Goal: Task Accomplishment & Management: Manage account settings

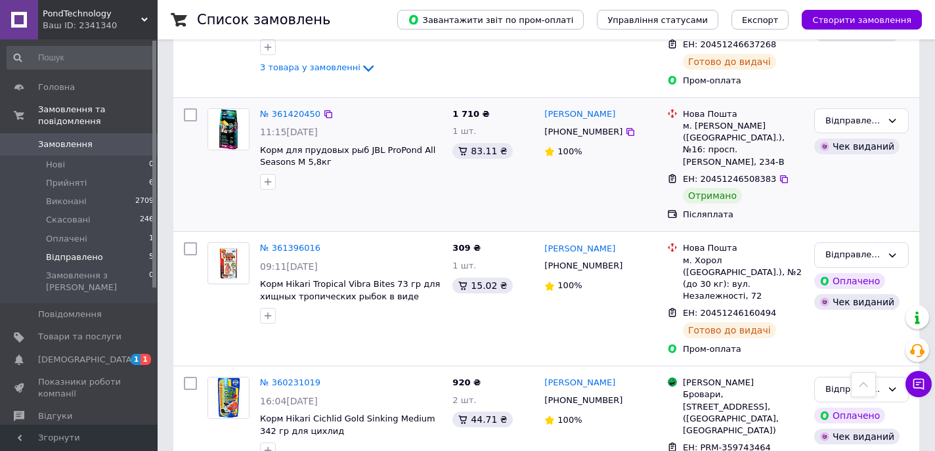
scroll to position [374, 0]
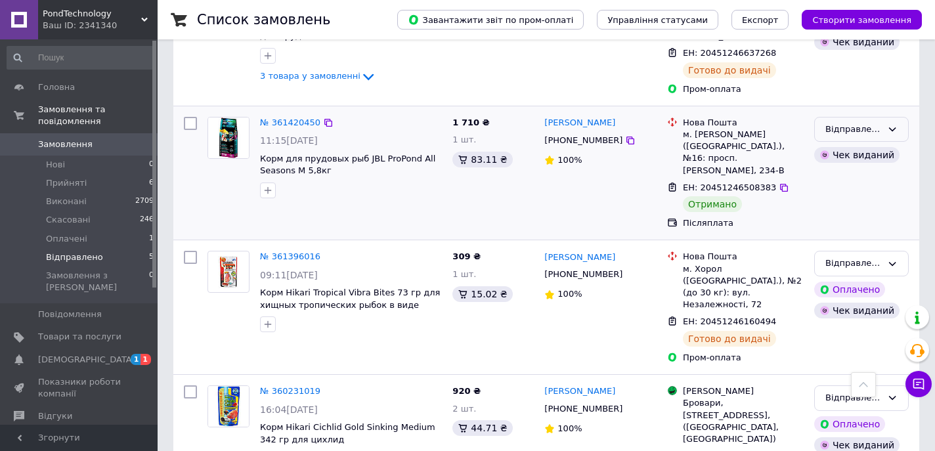
click at [861, 123] on div "Відправлено" at bounding box center [853, 130] width 56 height 14
click at [844, 169] on li "Виконано" at bounding box center [861, 181] width 93 height 24
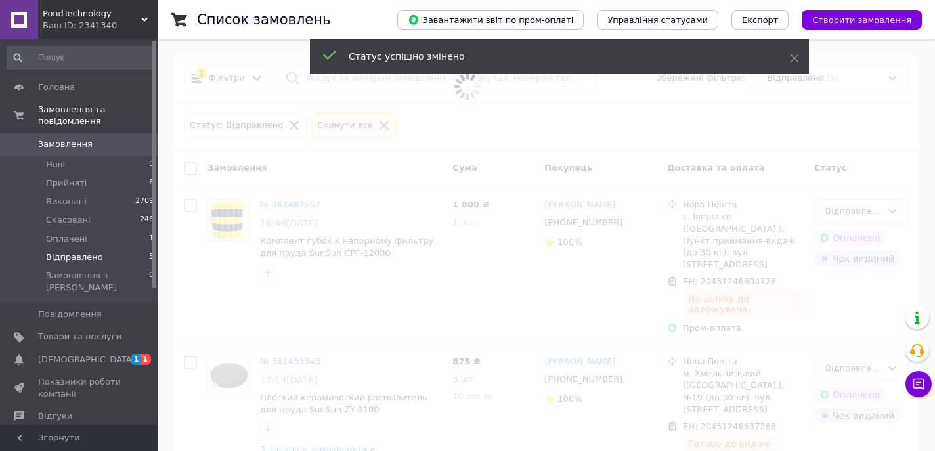
scroll to position [87, 0]
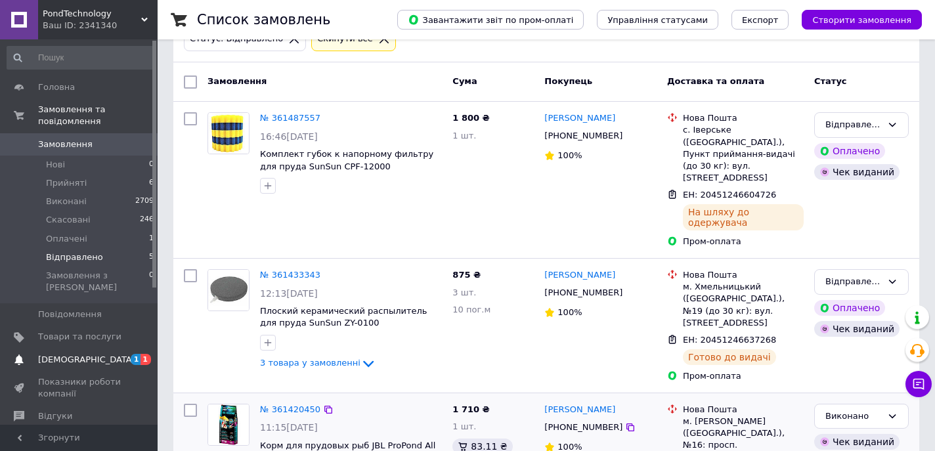
click at [100, 354] on span "[DEMOGRAPHIC_DATA]" at bounding box center [79, 360] width 83 height 12
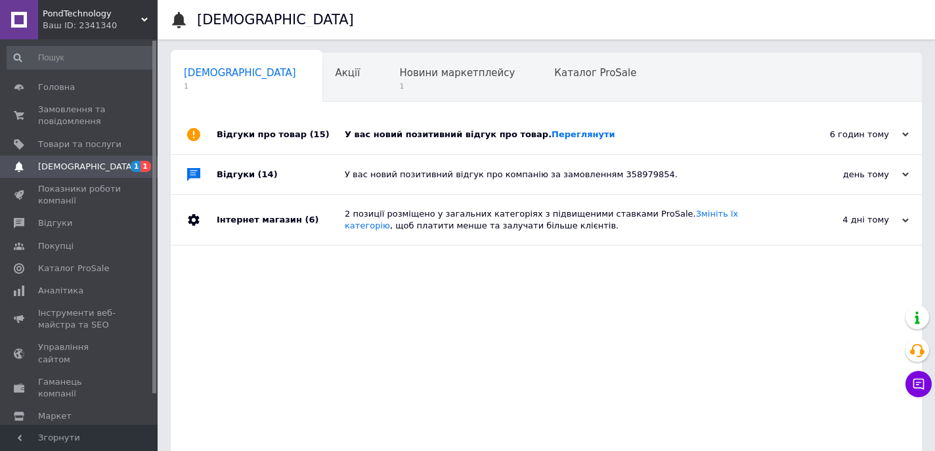
click at [676, 136] on div "У вас новий позитивний відгук про товар. [GEOGRAPHIC_DATA]" at bounding box center [561, 135] width 433 height 12
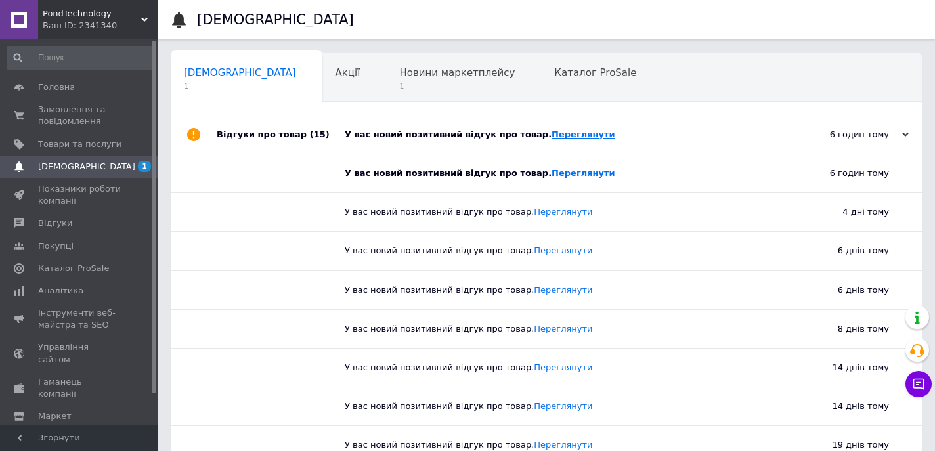
click at [567, 135] on link "Переглянути" at bounding box center [584, 134] width 64 height 10
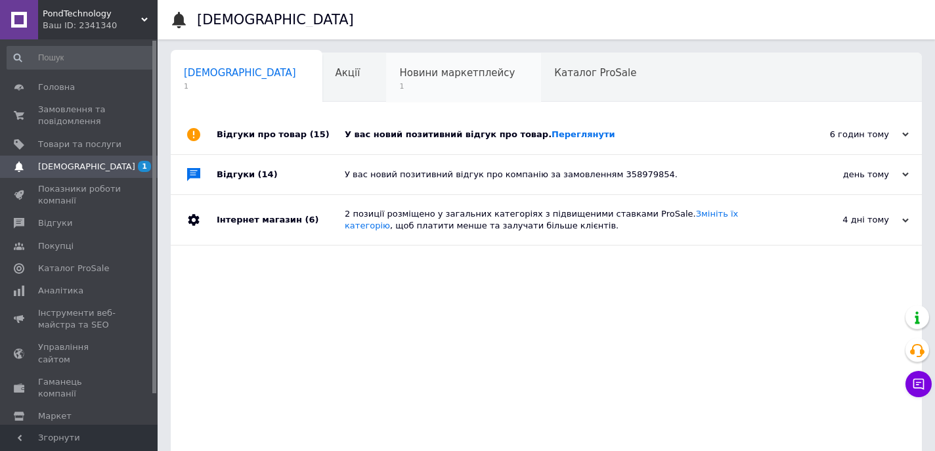
click at [412, 80] on div "Новини маркетплейсу 1" at bounding box center [463, 78] width 155 height 50
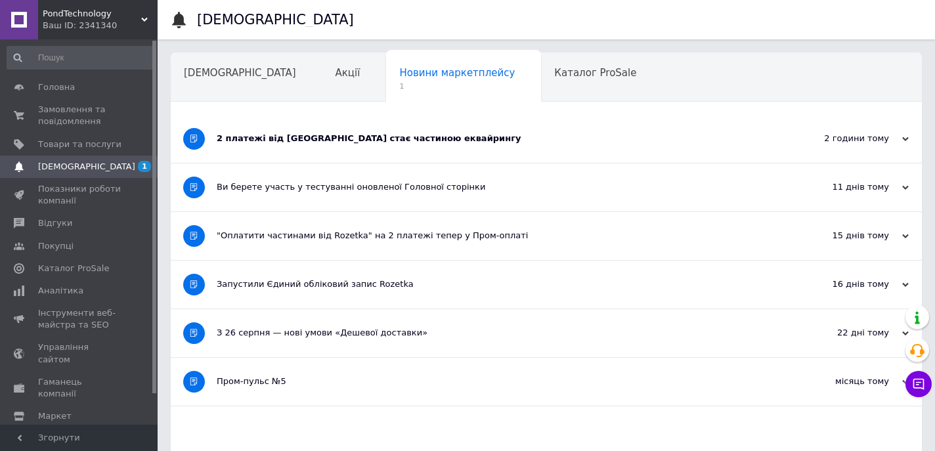
click at [513, 150] on div "2 платежі від [GEOGRAPHIC_DATA] стає частиною еквайрингу" at bounding box center [497, 139] width 561 height 48
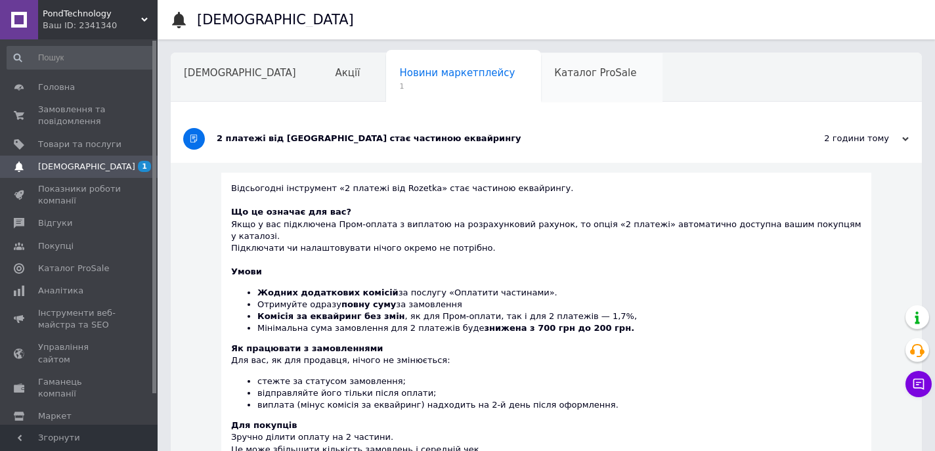
click at [554, 75] on span "Каталог ProSale" at bounding box center [595, 73] width 82 height 12
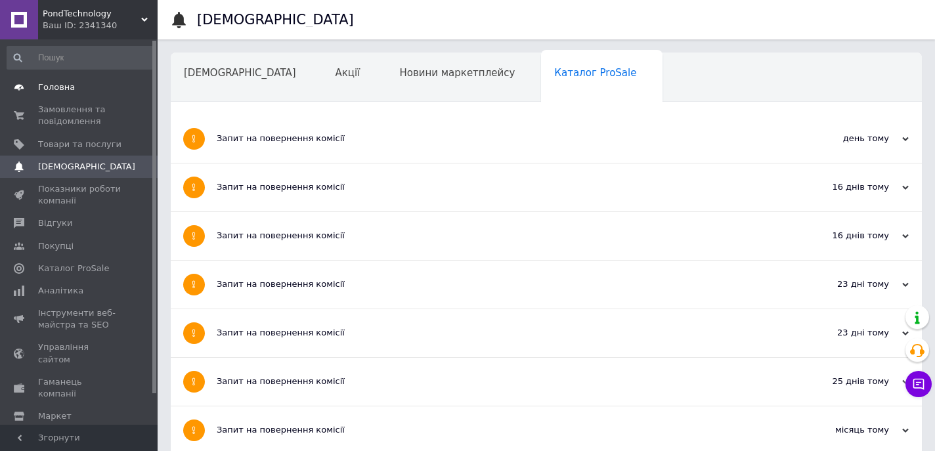
click at [66, 91] on span "Головна" at bounding box center [56, 87] width 37 height 12
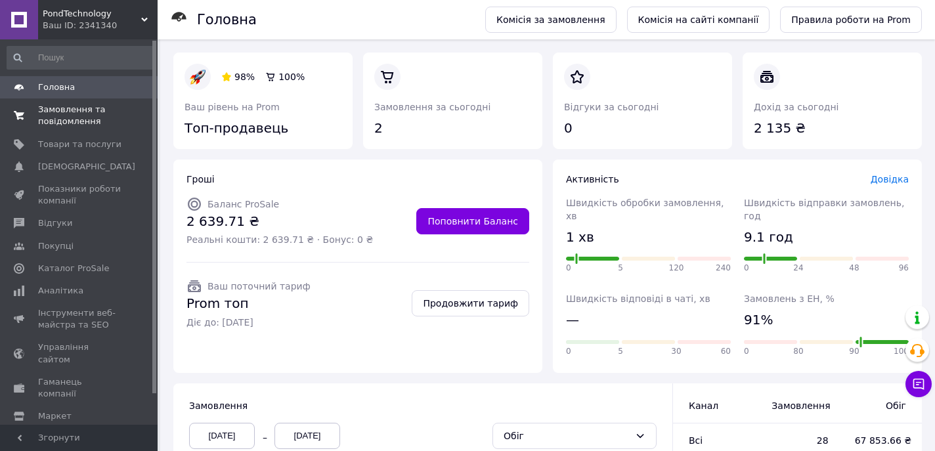
click at [54, 115] on span "Замовлення та повідомлення" at bounding box center [79, 116] width 83 height 24
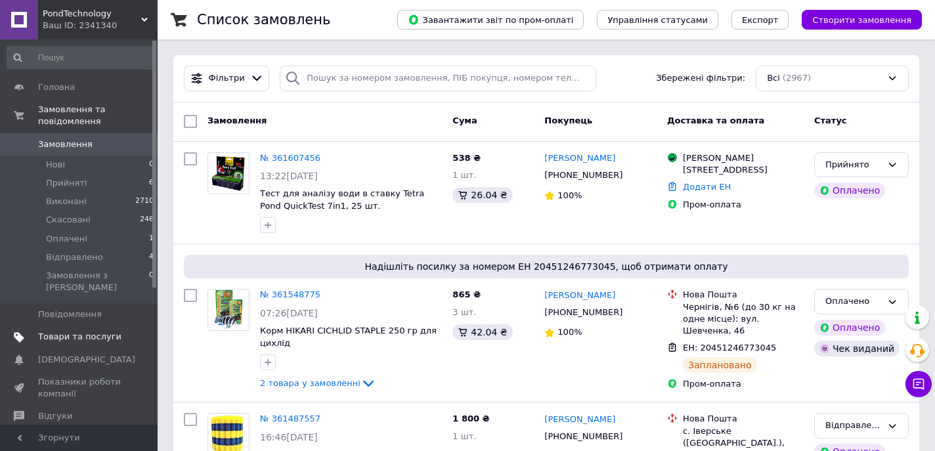
click at [60, 331] on span "Товари та послуги" at bounding box center [79, 337] width 83 height 12
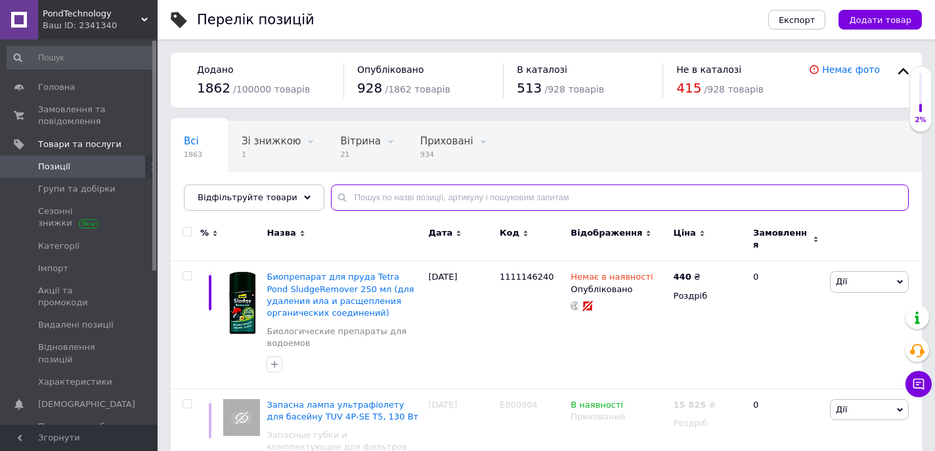
click at [391, 200] on input "text" at bounding box center [620, 198] width 578 height 26
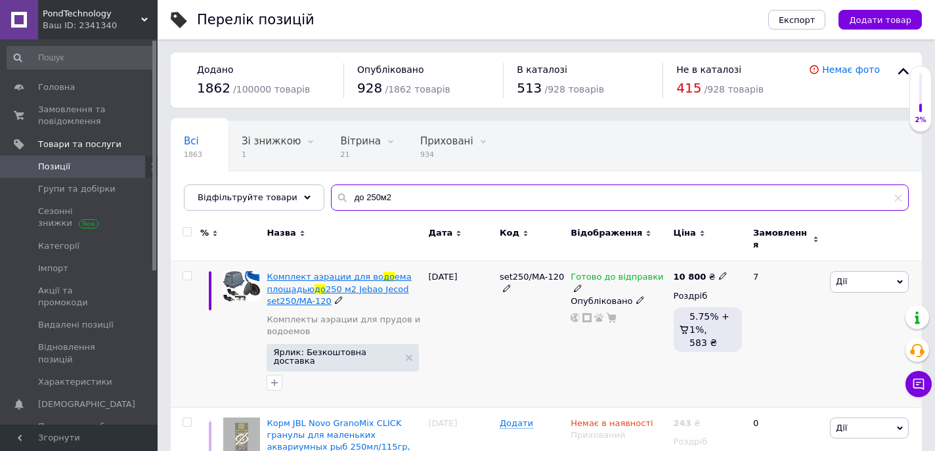
type input "до 250м2"
click at [321, 272] on span "Комплект аэрации для во" at bounding box center [325, 277] width 116 height 10
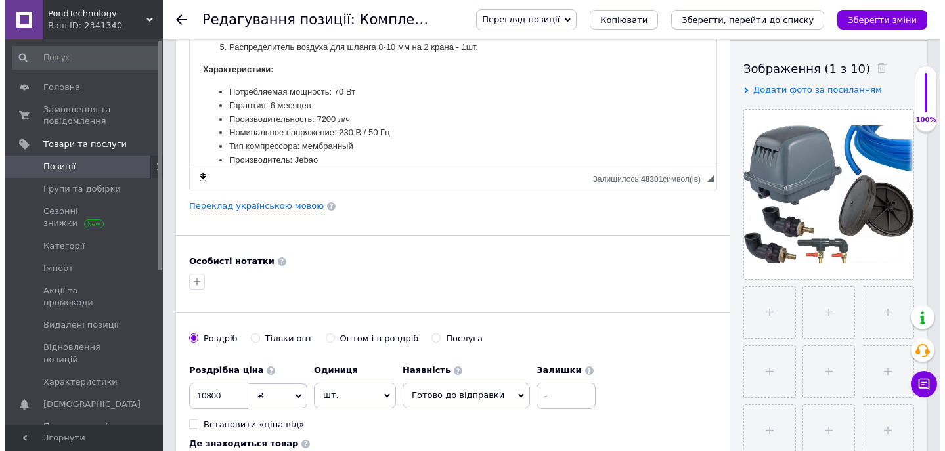
scroll to position [93, 0]
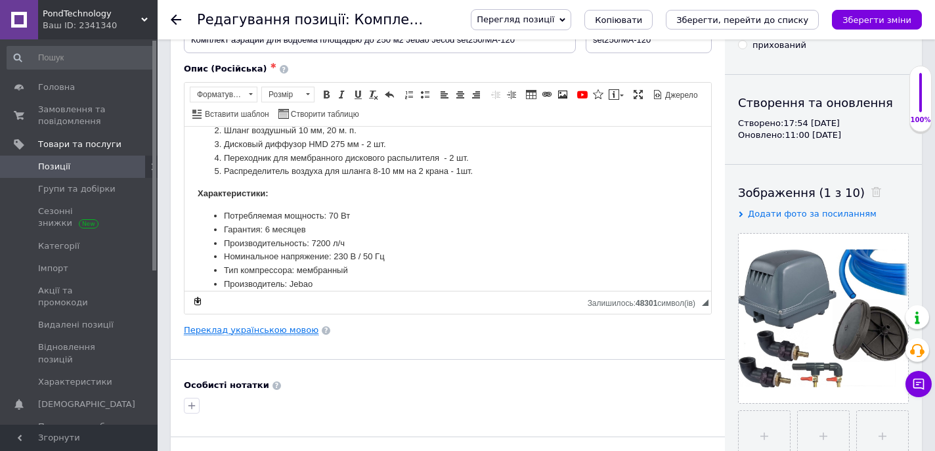
click at [226, 328] on link "Переклад українською мовою" at bounding box center [251, 330] width 135 height 11
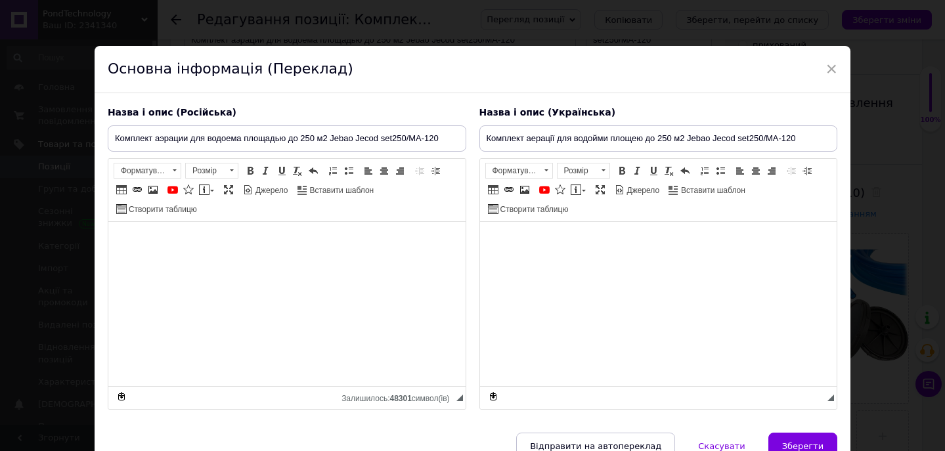
type input "Комплект аерації для водойми площею до 250 м2 Jebao Jecod set250/MA-120"
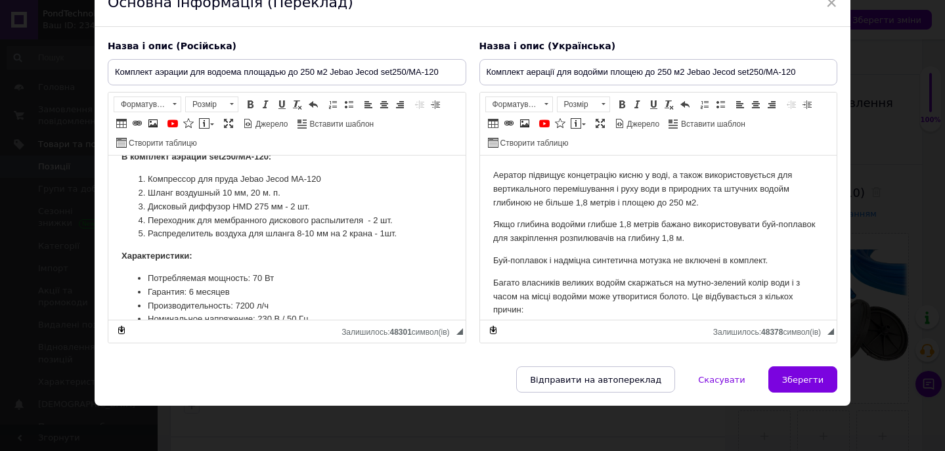
scroll to position [420, 0]
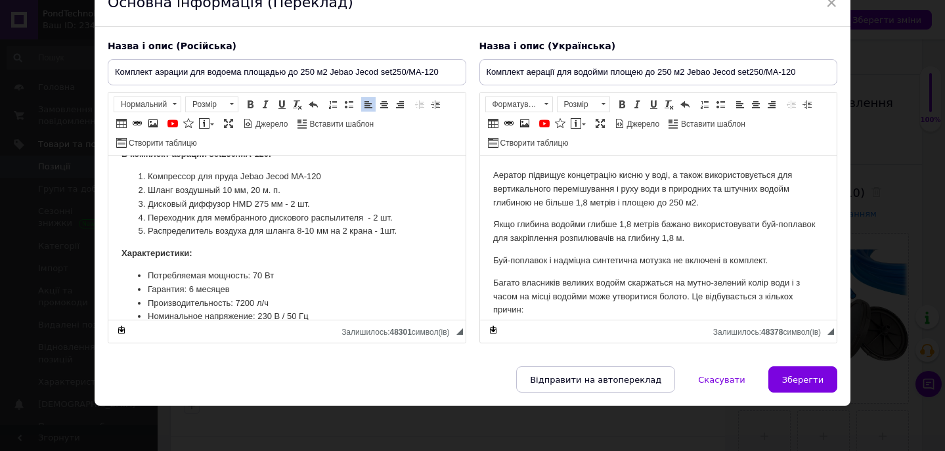
click at [269, 211] on li "Дисковый диффузор HMD 275 мм - 2 шт." at bounding box center [286, 205] width 278 height 14
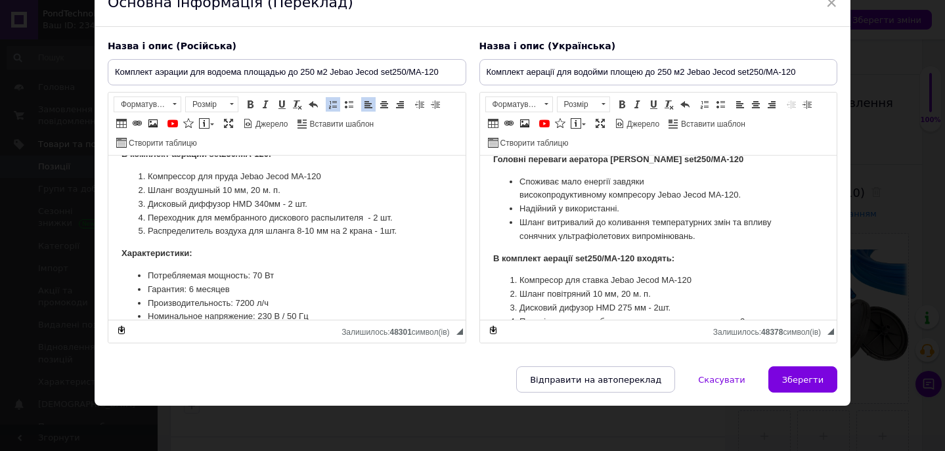
scroll to position [429, 0]
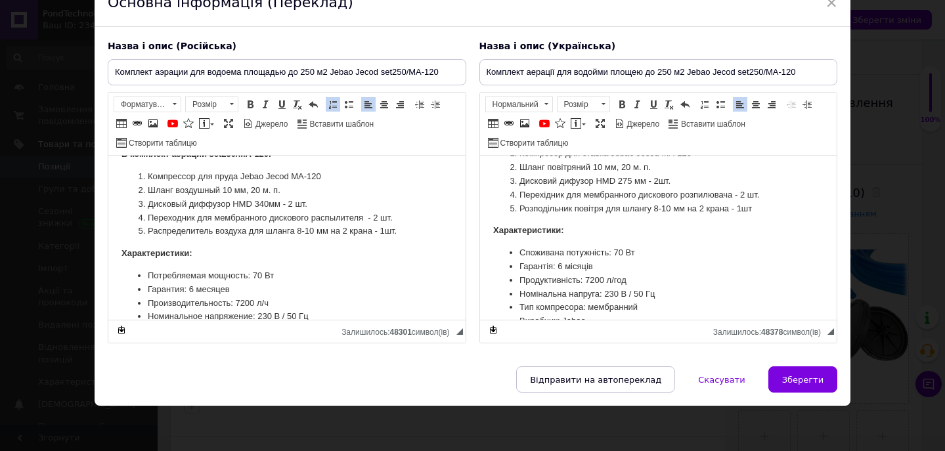
click at [634, 188] on li "Дисковий дифузор HMD 275 мм - 2шт." at bounding box center [658, 182] width 278 height 14
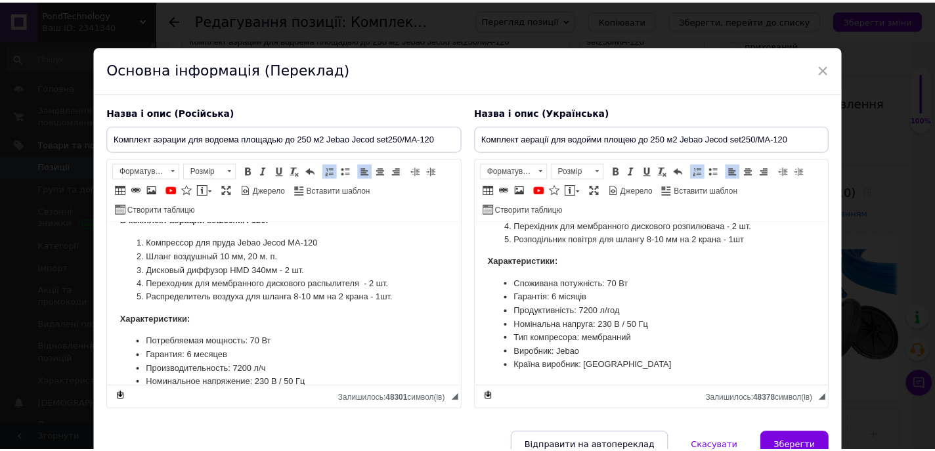
scroll to position [66, 0]
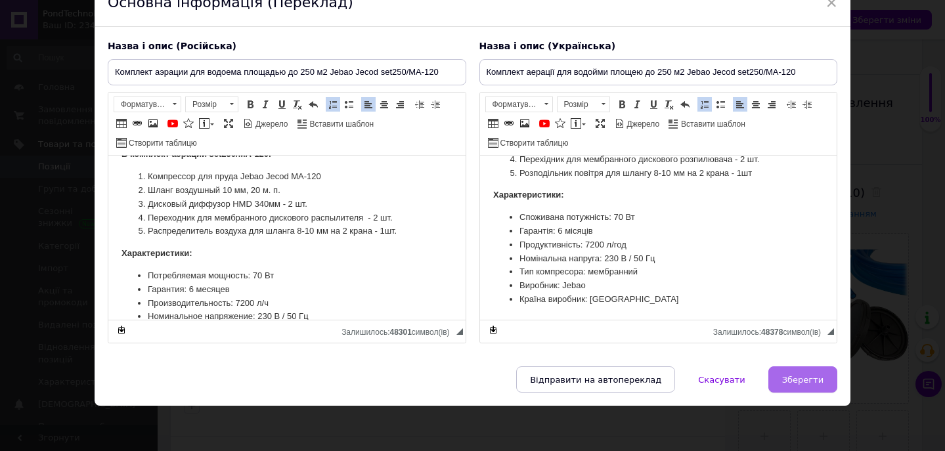
click at [809, 376] on span "Зберегти" at bounding box center [802, 380] width 41 height 10
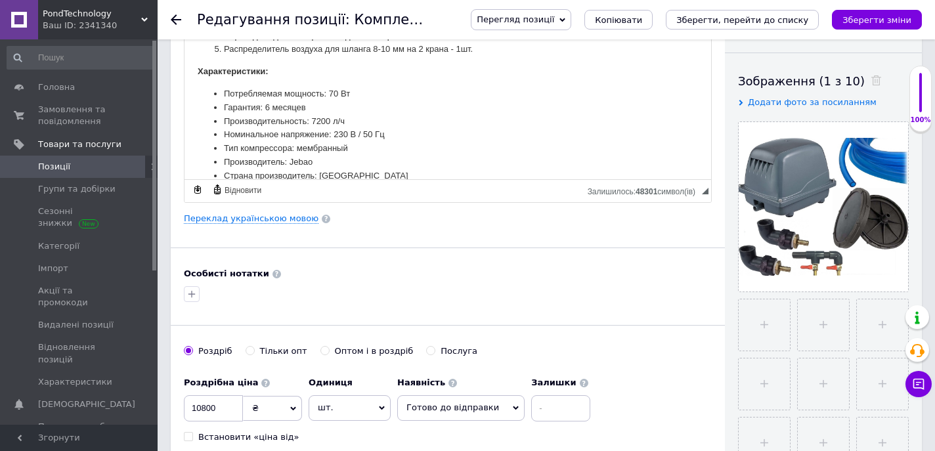
scroll to position [207, 0]
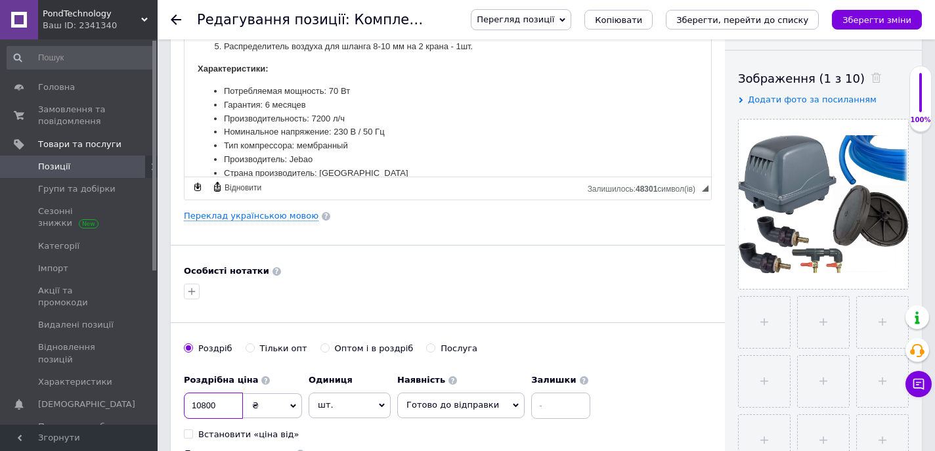
drag, startPoint x: 215, startPoint y: 406, endPoint x: 196, endPoint y: 406, distance: 19.1
click at [196, 406] on input "10800" at bounding box center [213, 406] width 59 height 26
type input "11400"
click at [551, 271] on div "Особисті нотатки" at bounding box center [448, 271] width 528 height 12
click at [874, 18] on icon "Зберегти зміни" at bounding box center [876, 20] width 69 height 10
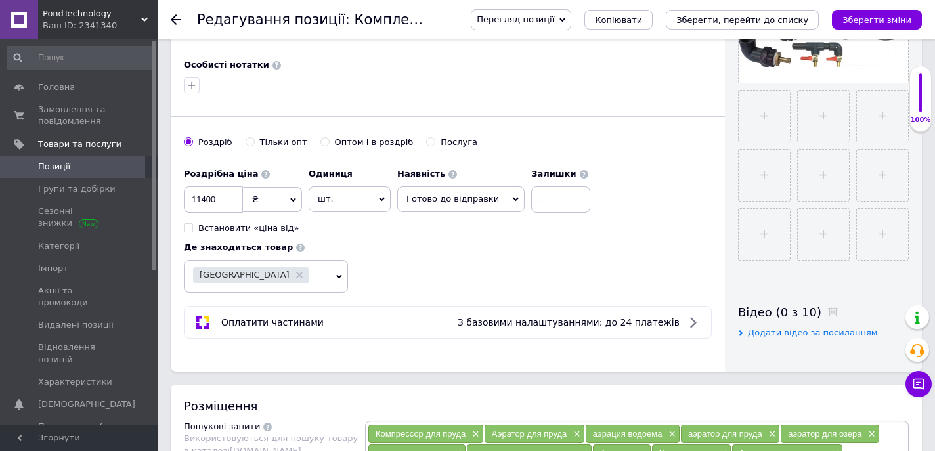
scroll to position [418, 0]
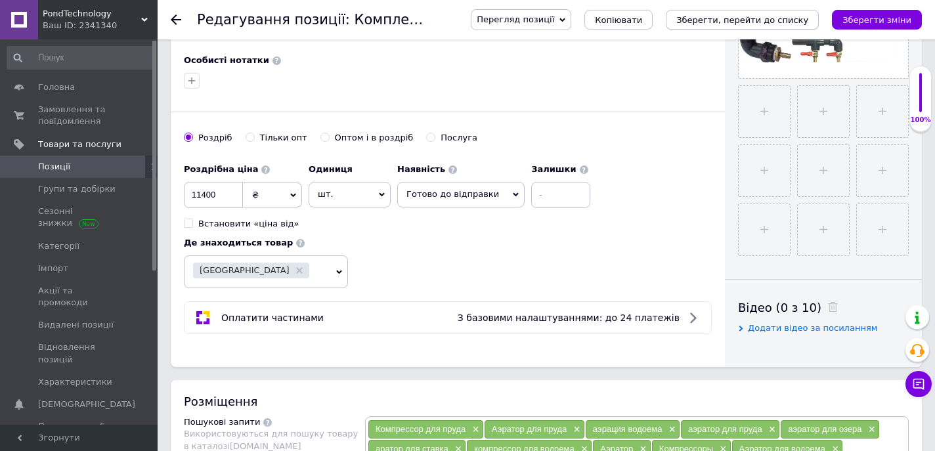
click at [771, 18] on icon "Зберегти, перейти до списку" at bounding box center [742, 20] width 132 height 10
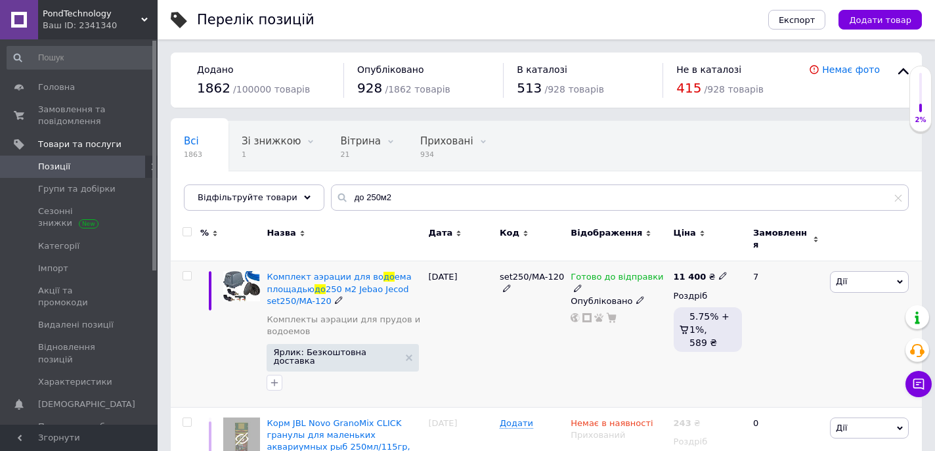
scroll to position [93, 0]
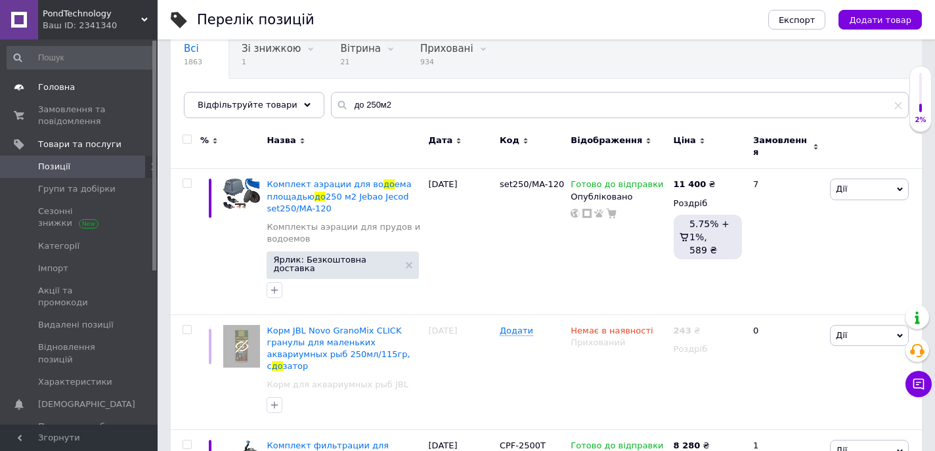
click at [50, 89] on span "Головна" at bounding box center [56, 87] width 37 height 12
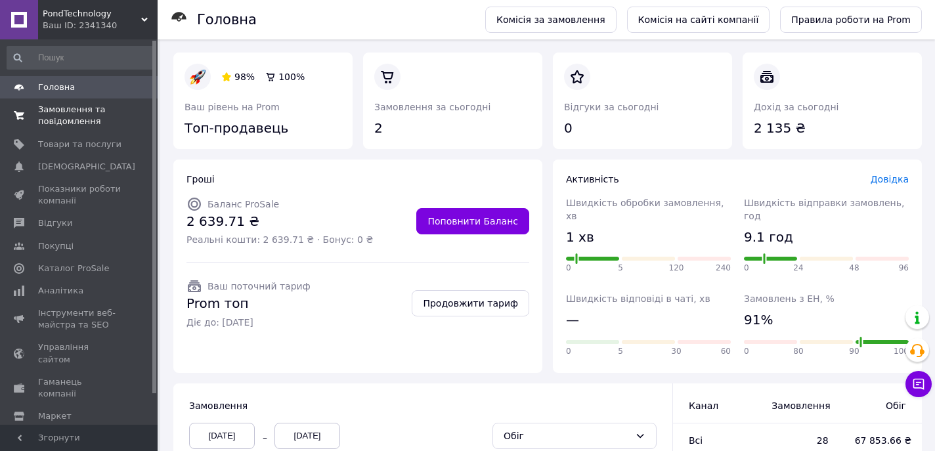
click at [66, 115] on span "Замовлення та повідомлення" at bounding box center [79, 116] width 83 height 24
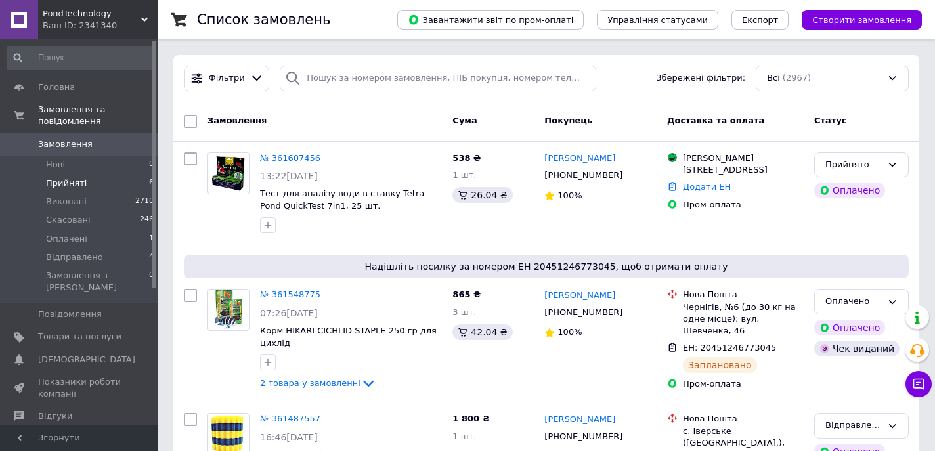
click at [60, 183] on span "Прийняті" at bounding box center [66, 183] width 41 height 12
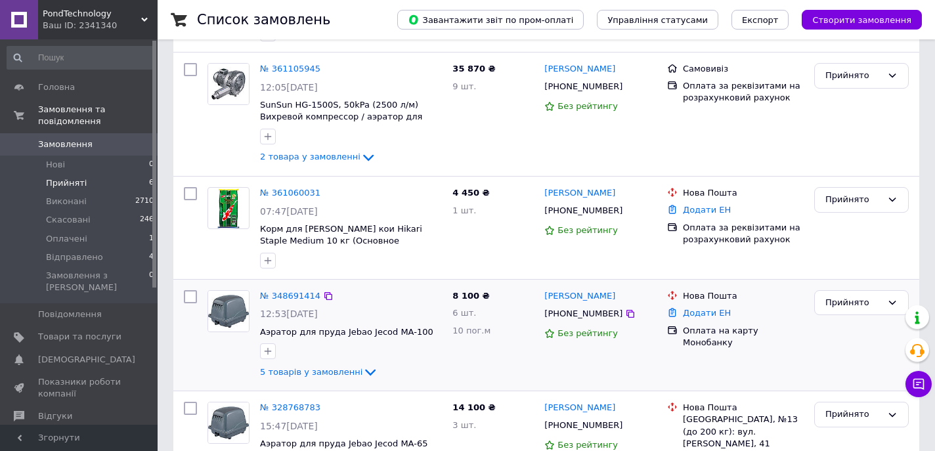
scroll to position [383, 0]
